Goal: Communication & Community: Share content

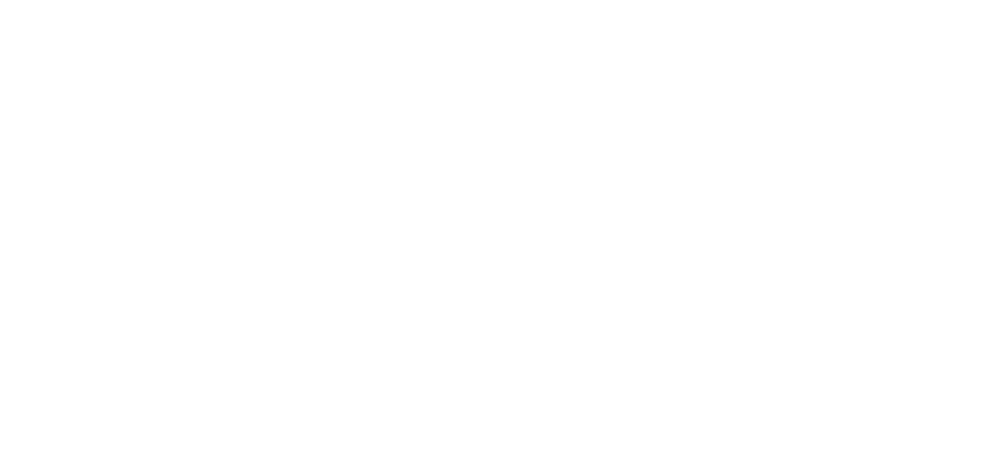
click at [884, 0] on html at bounding box center [500, 0] width 1001 height 0
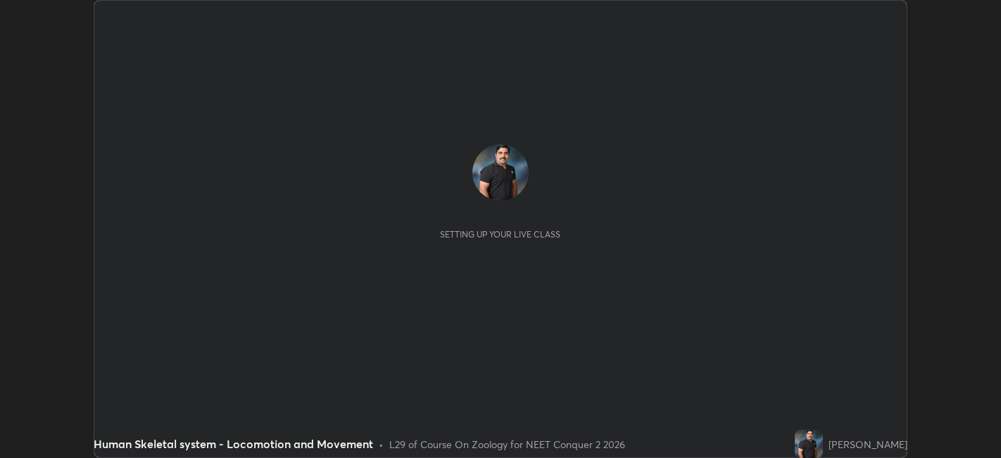
scroll to position [458, 1000]
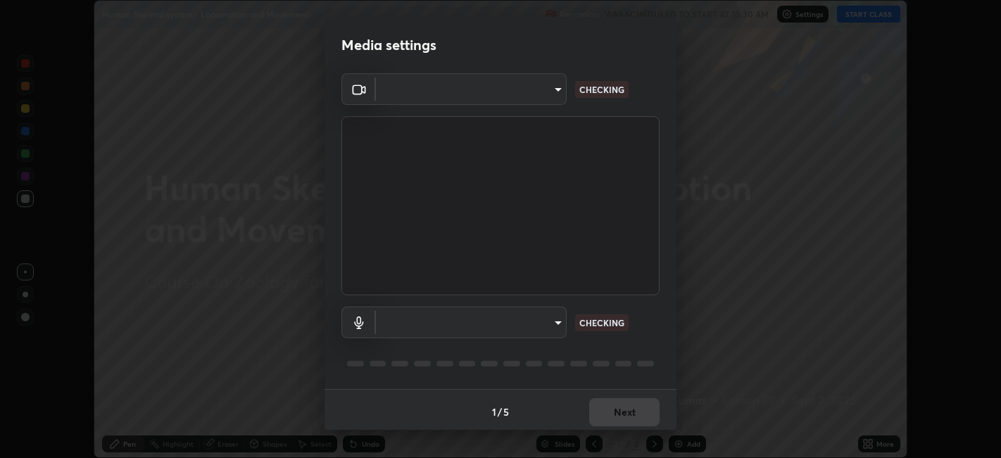
type input "0acba3b956650a6650c5664b97f3b396654fc9691dbf7dca78d34d57b57889b9"
click at [547, 320] on body "Erase all Human Skeletal system - Locomotion and Movement Recording WAS SCHEDUL…" at bounding box center [500, 229] width 1001 height 458
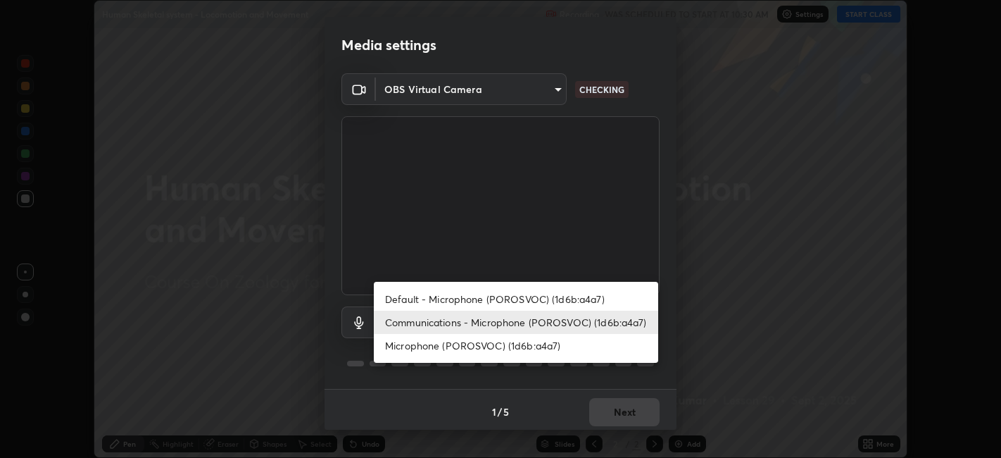
click at [624, 321] on li "Communications - Microphone (POROSVOC) (1d6b:a4a7)" at bounding box center [516, 321] width 284 height 23
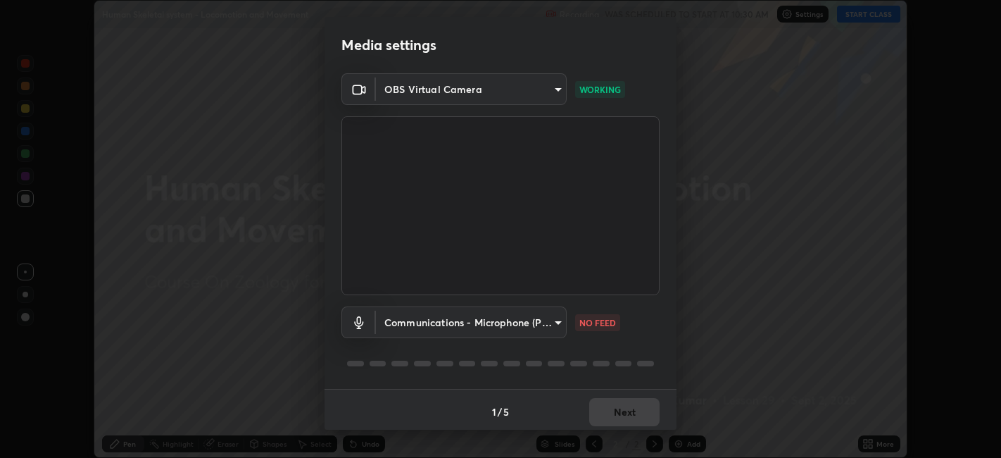
scroll to position [4, 0]
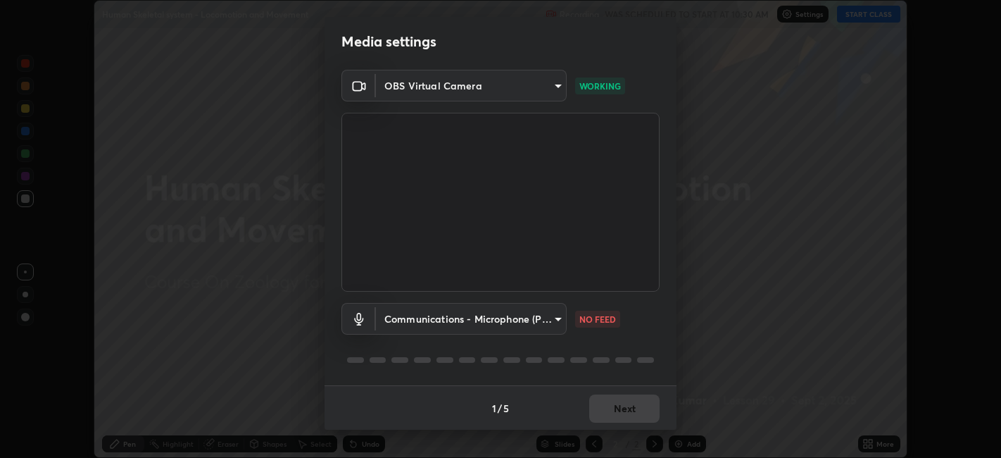
click at [539, 314] on body "Erase all Human Skeletal system - Locomotion and Movement Recording WAS SCHEDUL…" at bounding box center [500, 229] width 1001 height 458
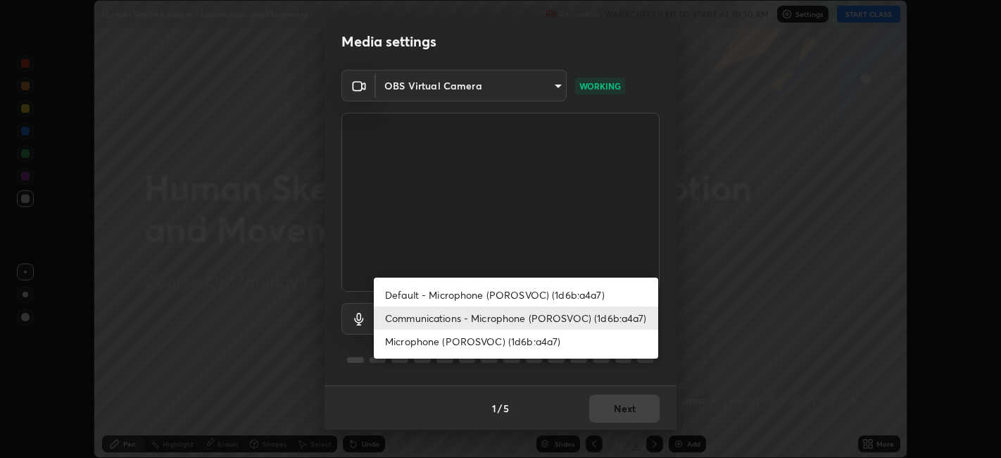
click at [494, 299] on li "Default - Microphone (POROSVOC) (1d6b:a4a7)" at bounding box center [516, 294] width 284 height 23
type input "default"
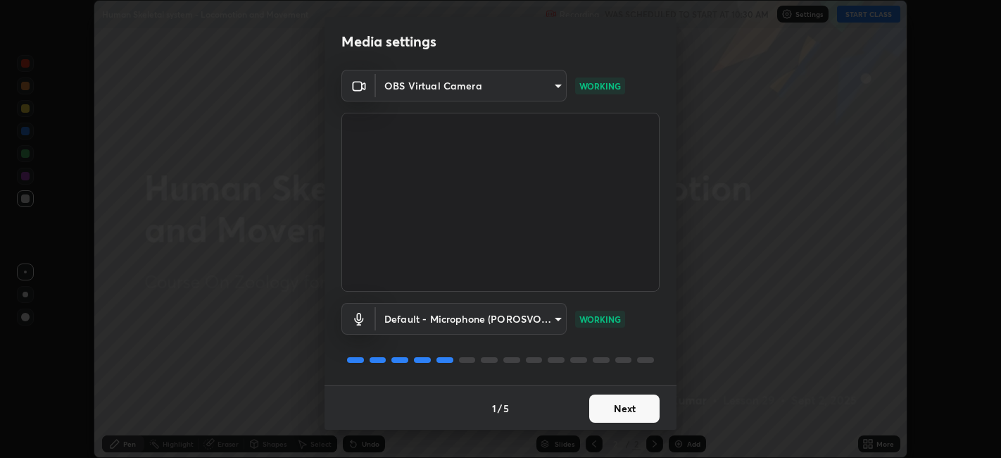
click at [621, 403] on button "Next" at bounding box center [624, 408] width 70 height 28
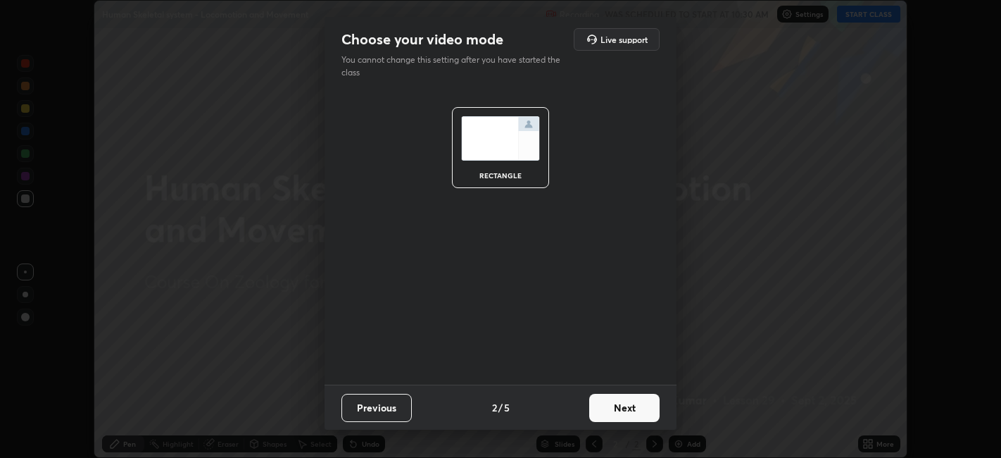
click at [623, 407] on button "Next" at bounding box center [624, 408] width 70 height 28
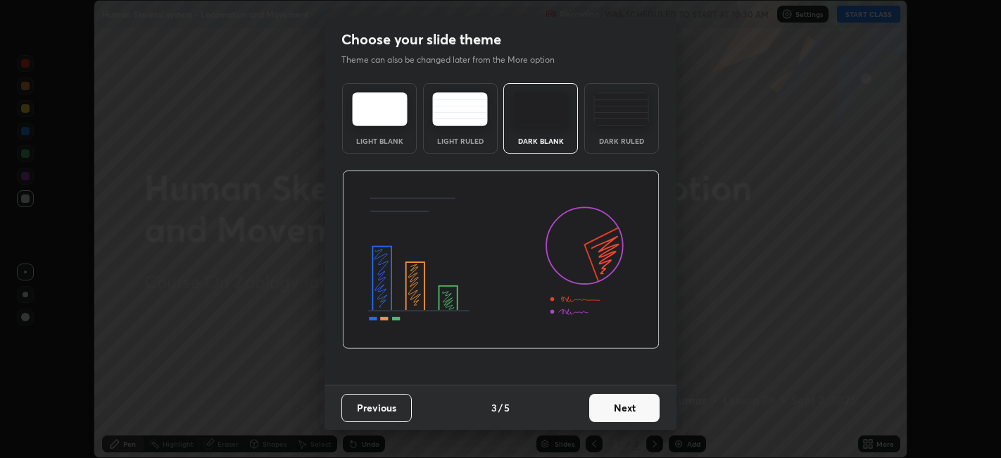
click at [623, 408] on button "Next" at bounding box center [624, 408] width 70 height 28
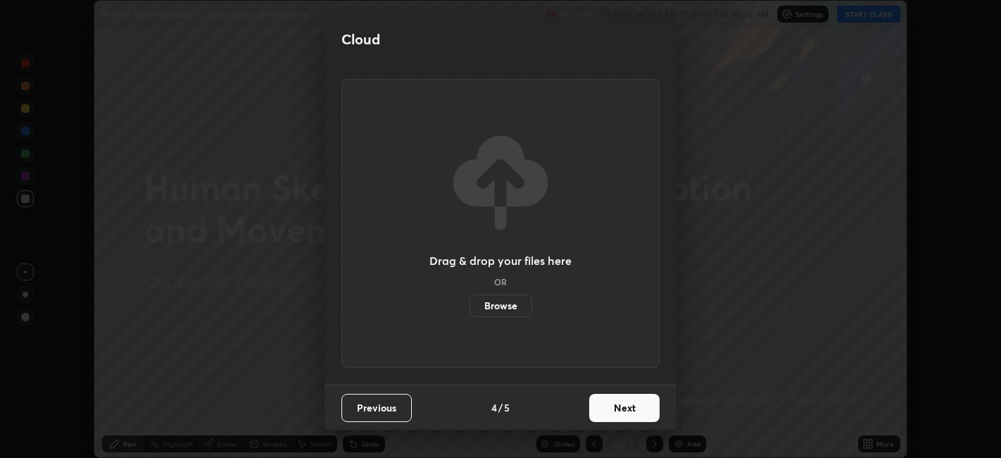
click at [622, 406] on button "Next" at bounding box center [624, 408] width 70 height 28
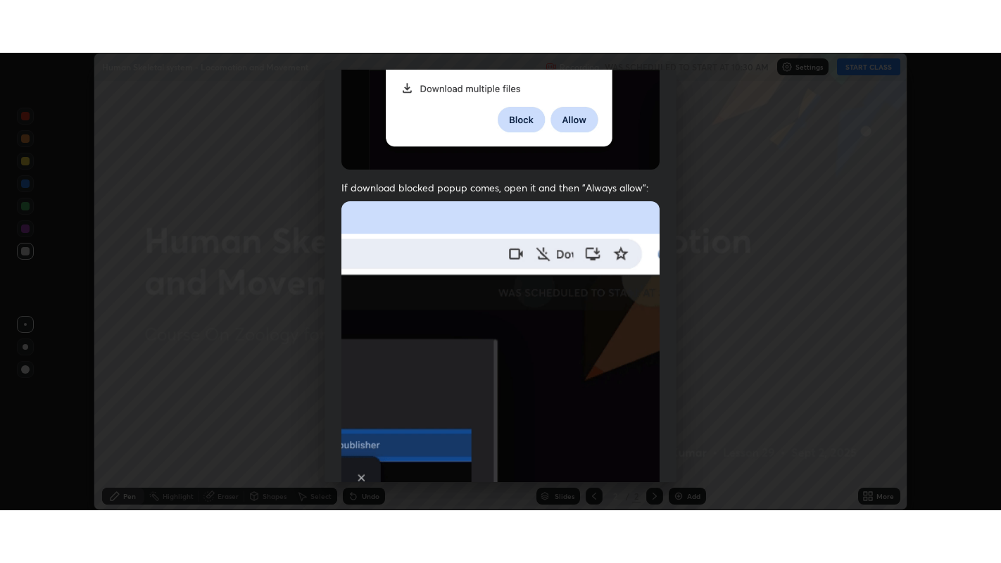
scroll to position [291, 0]
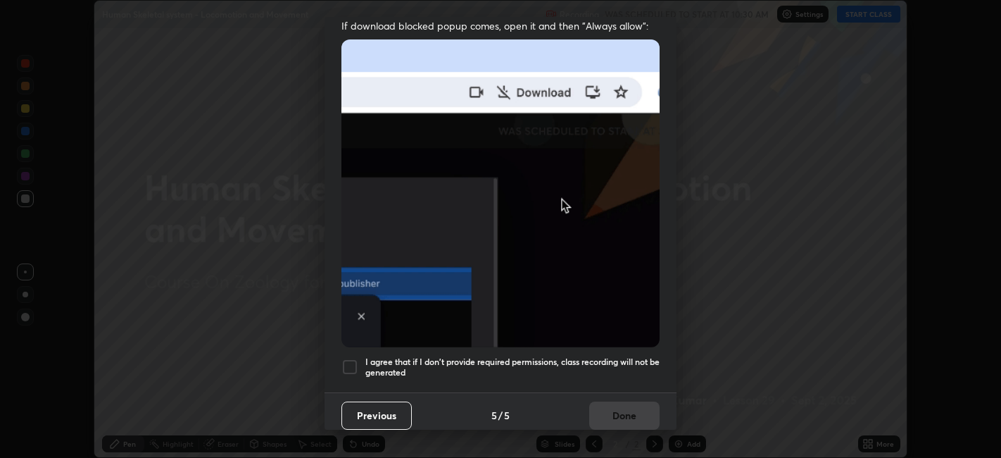
click at [620, 358] on h5 "I agree that if I don't provide required permissions, class recording will not …" at bounding box center [512, 367] width 294 height 22
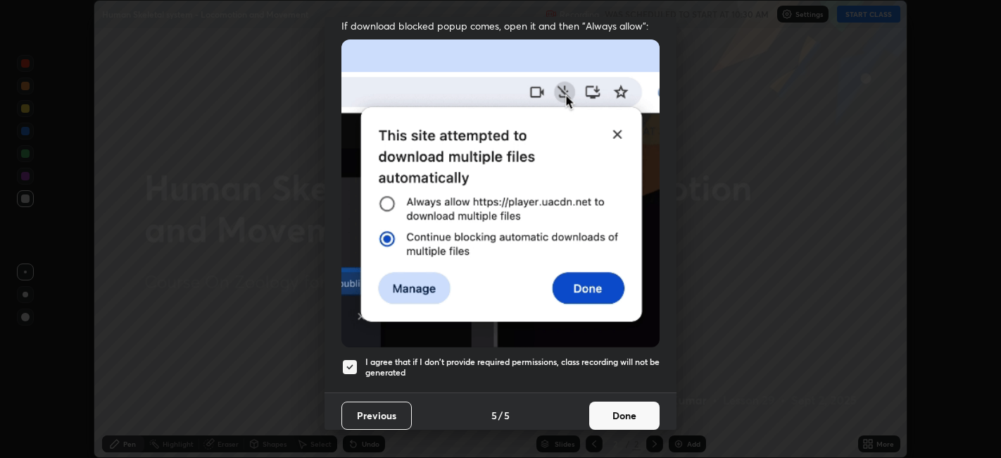
click at [629, 403] on button "Done" at bounding box center [624, 415] width 70 height 28
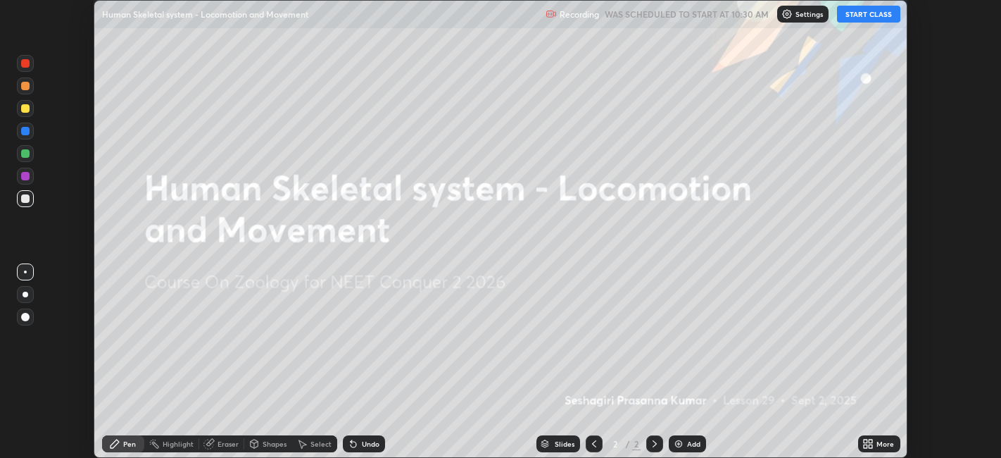
click at [877, 18] on button "START CLASS" at bounding box center [868, 14] width 63 height 17
click at [881, 444] on div "More" at bounding box center [886, 443] width 18 height 7
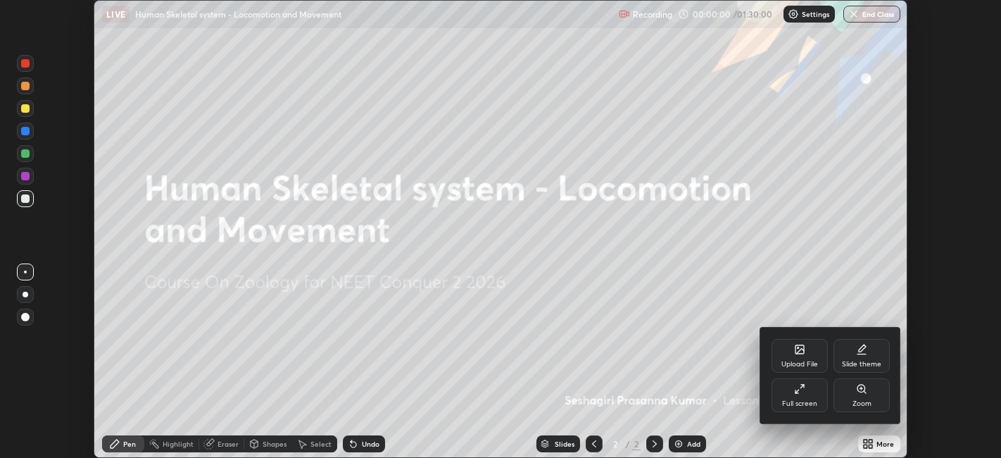
click at [803, 393] on icon at bounding box center [799, 388] width 11 height 11
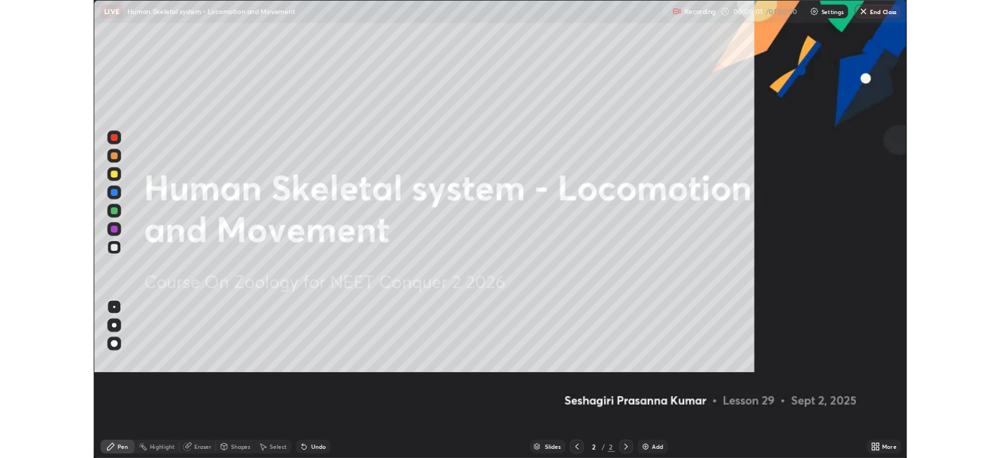
scroll to position [563, 1001]
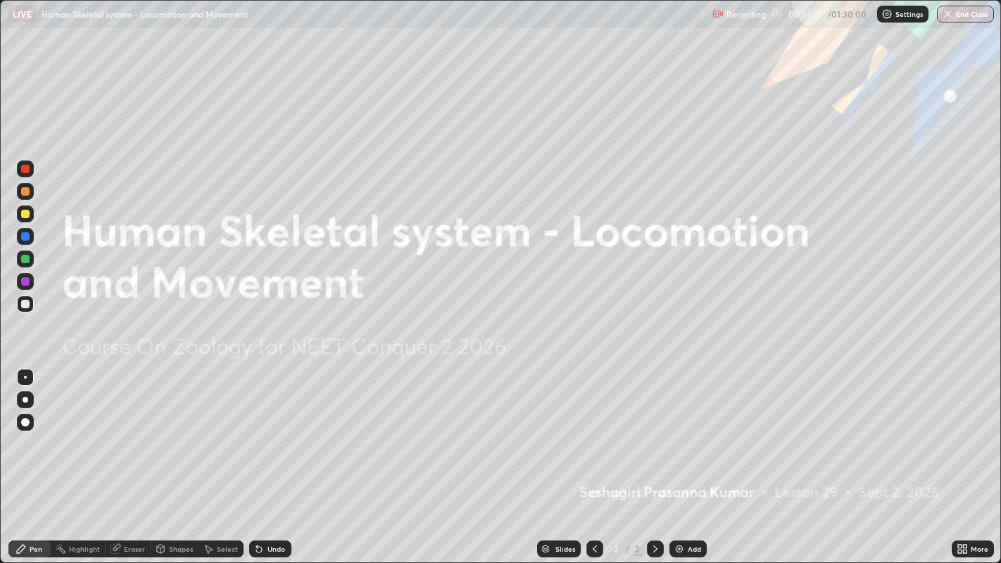
click at [965, 457] on icon at bounding box center [965, 552] width 4 height 4
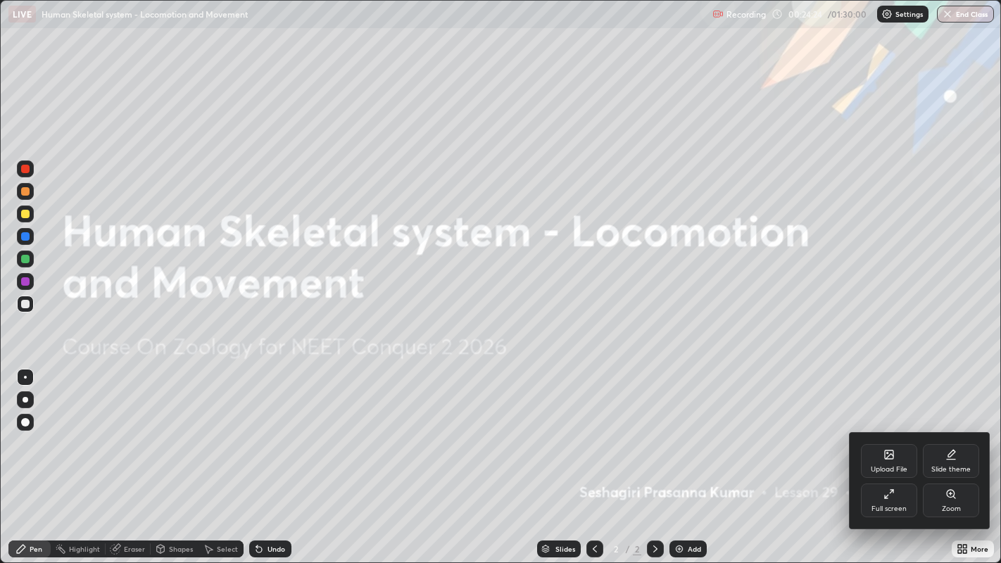
click at [894, 457] on div "Upload File" at bounding box center [889, 461] width 56 height 34
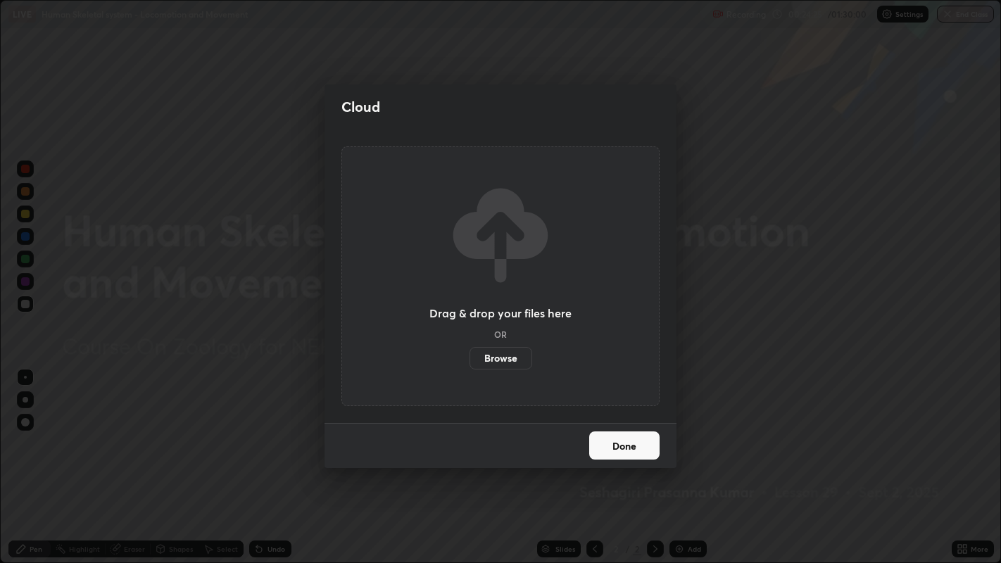
click at [493, 356] on label "Browse" at bounding box center [501, 358] width 63 height 23
click at [470, 356] on input "Browse" at bounding box center [470, 358] width 0 height 23
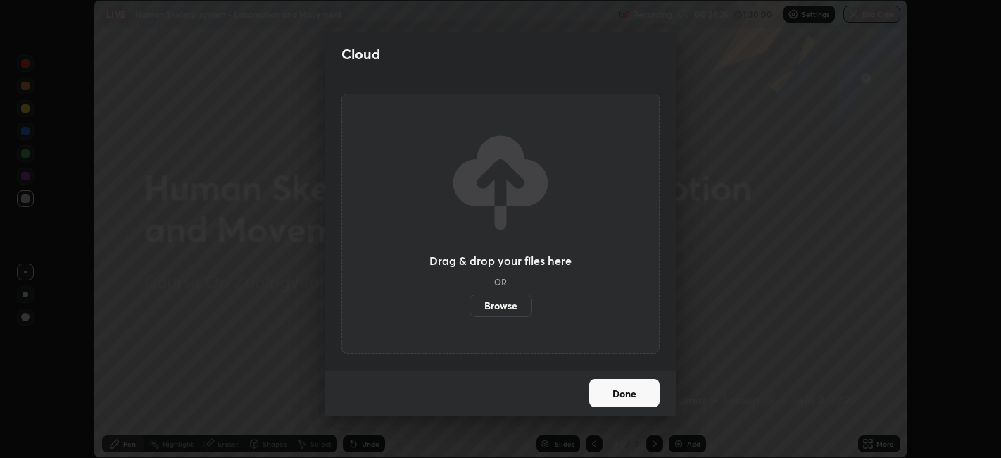
scroll to position [69944, 69400]
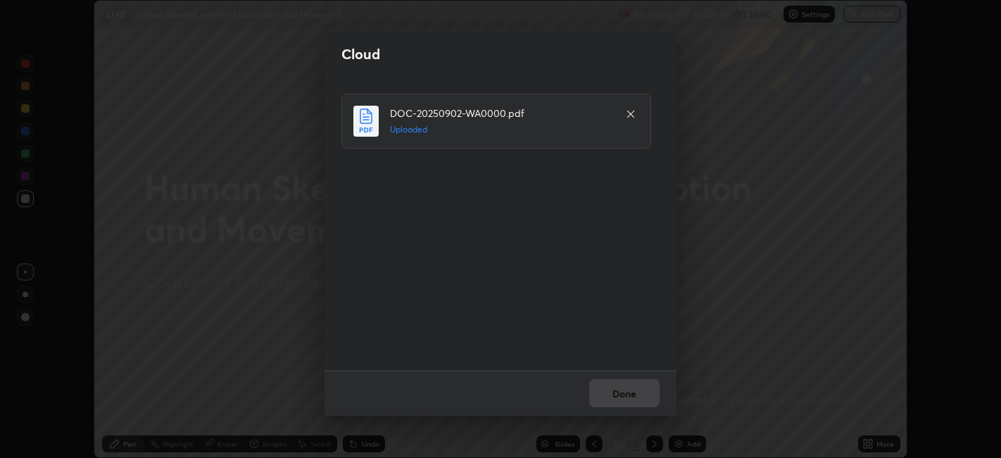
click at [625, 387] on div "Done" at bounding box center [501, 392] width 352 height 45
click at [629, 389] on div "Done" at bounding box center [501, 392] width 352 height 45
click at [630, 113] on icon at bounding box center [630, 113] width 7 height 7
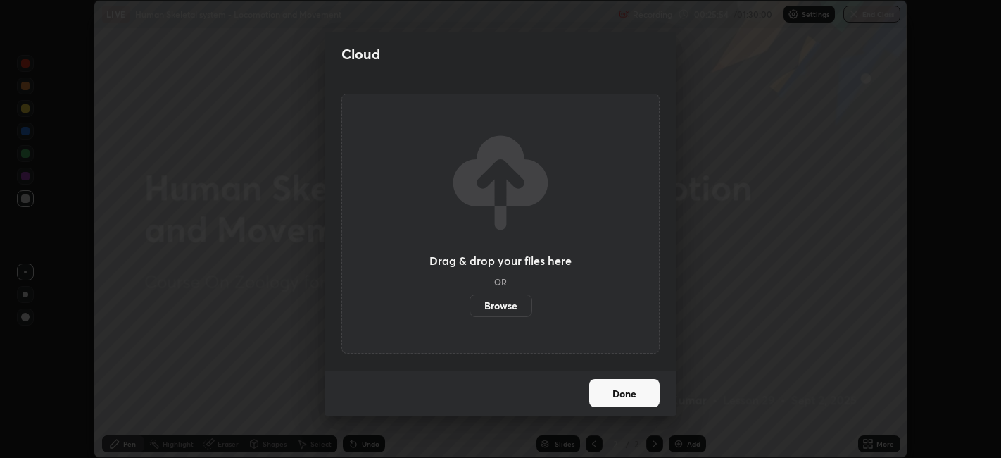
click at [508, 294] on label "Browse" at bounding box center [501, 305] width 63 height 23
click at [470, 294] on input "Browse" at bounding box center [470, 305] width 0 height 23
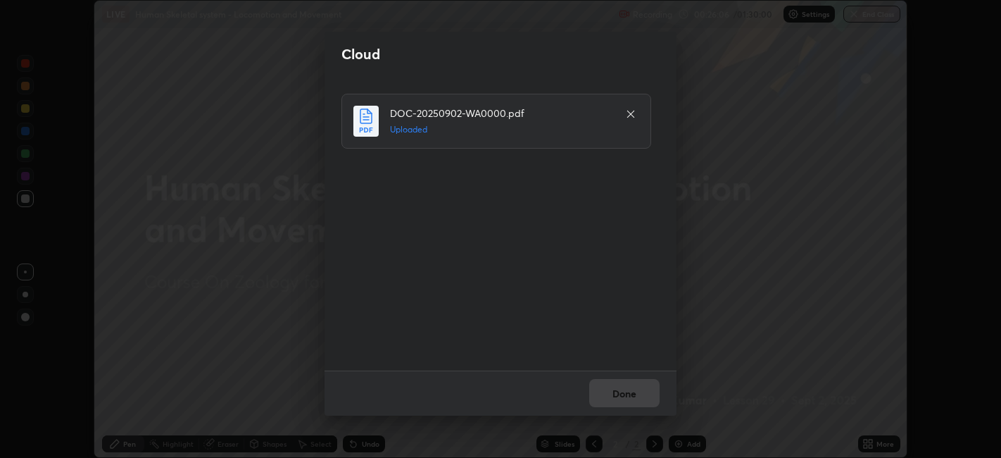
click at [632, 113] on icon at bounding box center [630, 113] width 11 height 11
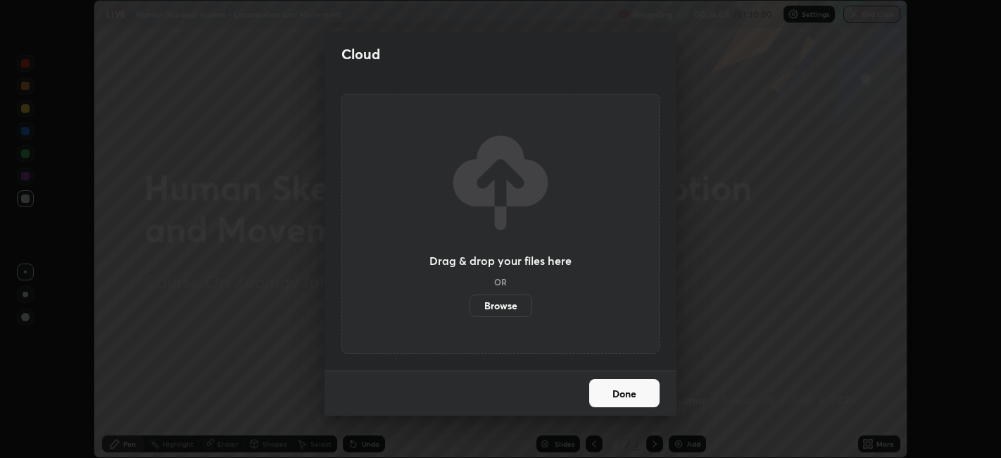
click at [730, 346] on div "Cloud Drag & drop your files here OR Browse Done" at bounding box center [500, 229] width 1001 height 458
click at [636, 397] on button "Done" at bounding box center [624, 393] width 70 height 28
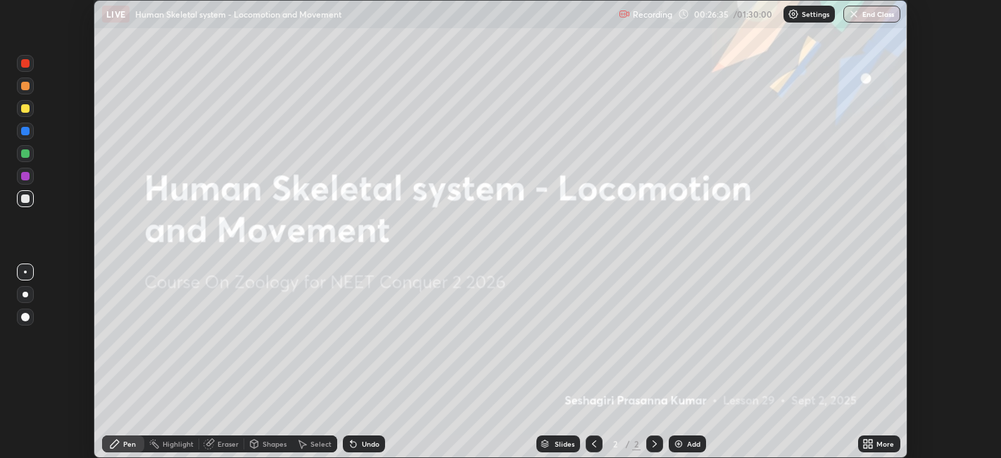
click at [884, 444] on div "More" at bounding box center [886, 443] width 18 height 7
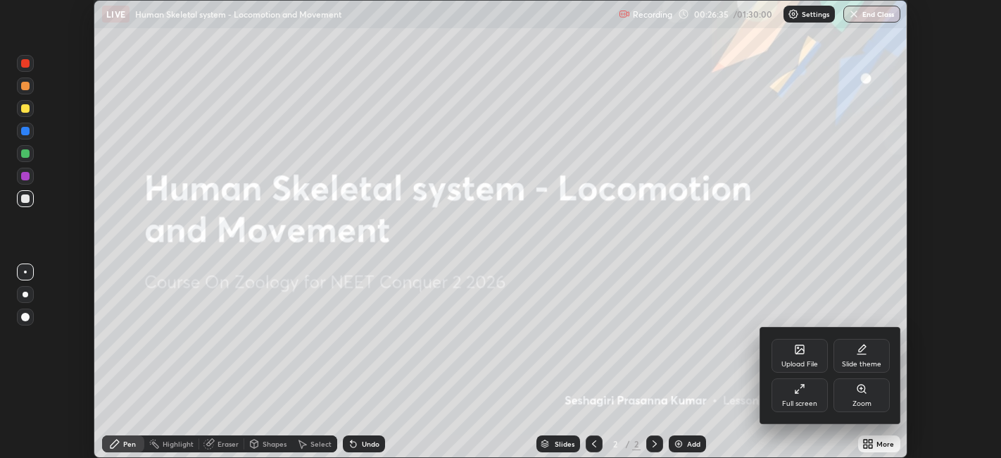
click at [808, 364] on div "Upload File" at bounding box center [799, 363] width 37 height 7
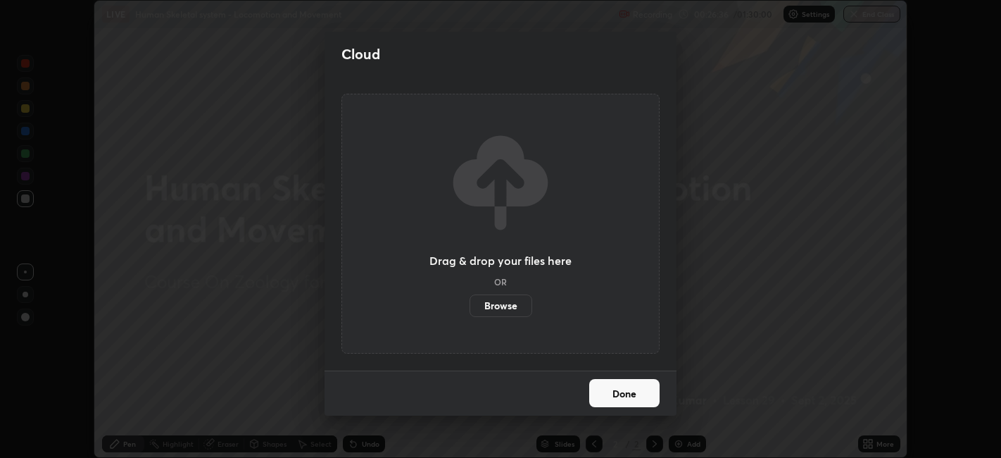
click at [509, 298] on label "Browse" at bounding box center [501, 305] width 63 height 23
click at [470, 298] on input "Browse" at bounding box center [470, 305] width 0 height 23
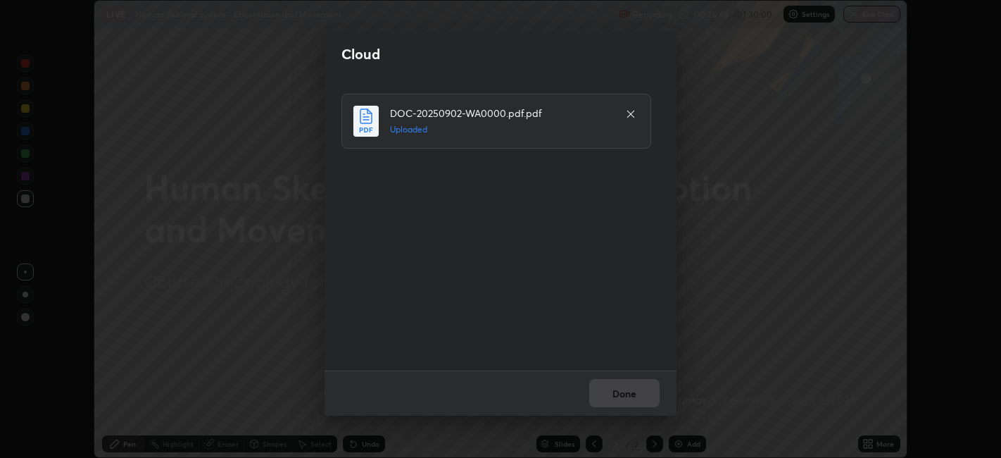
click at [632, 112] on icon at bounding box center [630, 113] width 7 height 7
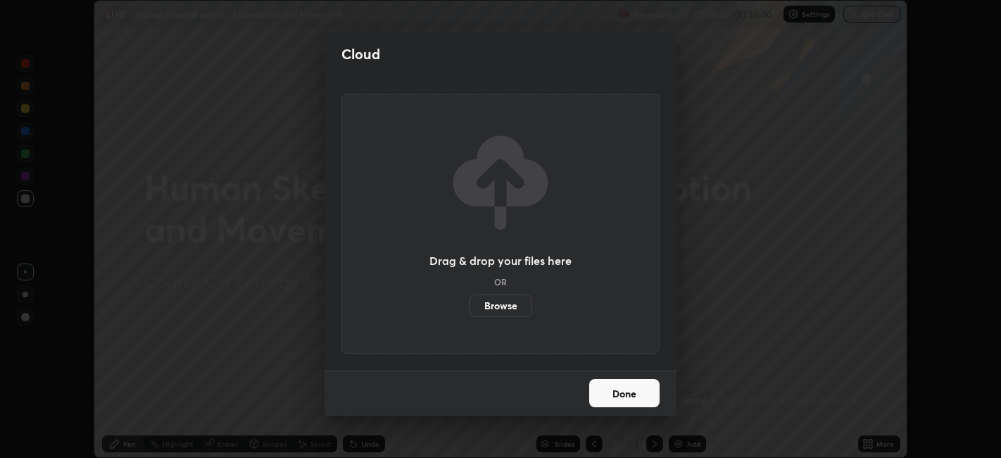
click at [720, 365] on div "Cloud Drag & drop your files here OR Browse Done" at bounding box center [500, 229] width 1001 height 458
click at [627, 390] on button "Done" at bounding box center [624, 393] width 70 height 28
